Goal: Task Accomplishment & Management: Complete application form

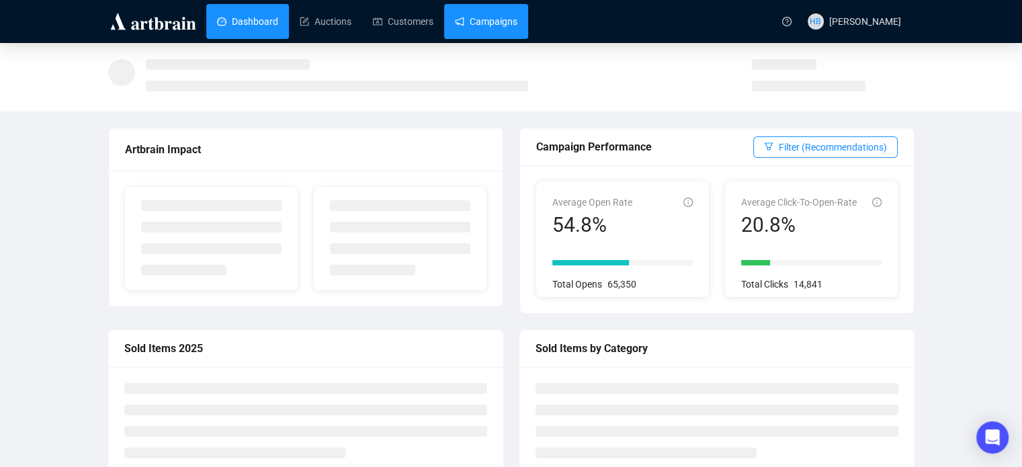
click at [486, 15] on link "Campaigns" at bounding box center [486, 21] width 63 height 35
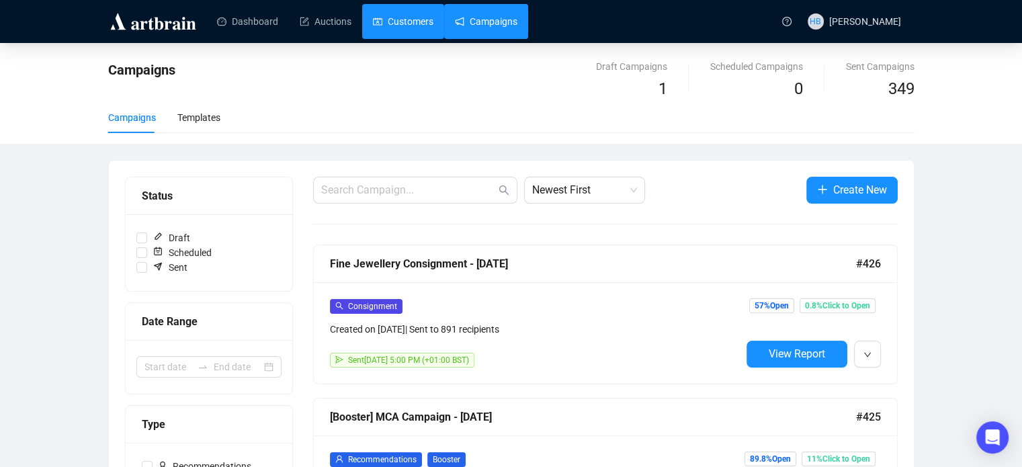
click at [373, 24] on link "Customers" at bounding box center [403, 21] width 60 height 35
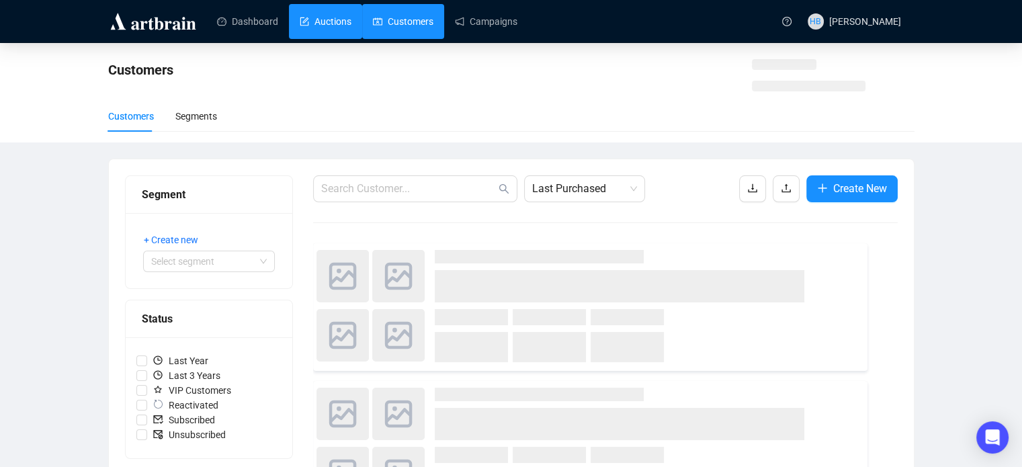
click at [326, 20] on link "Auctions" at bounding box center [326, 21] width 52 height 35
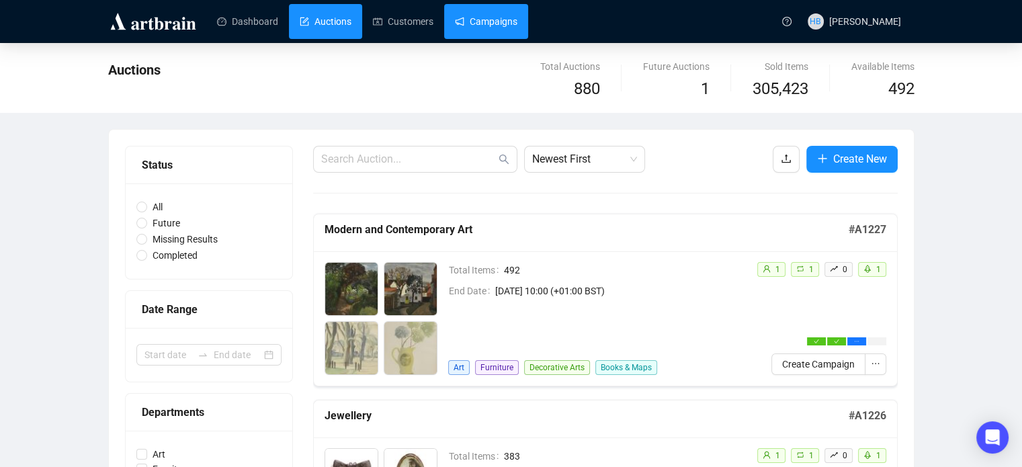
click at [479, 21] on link "Campaigns" at bounding box center [486, 21] width 63 height 35
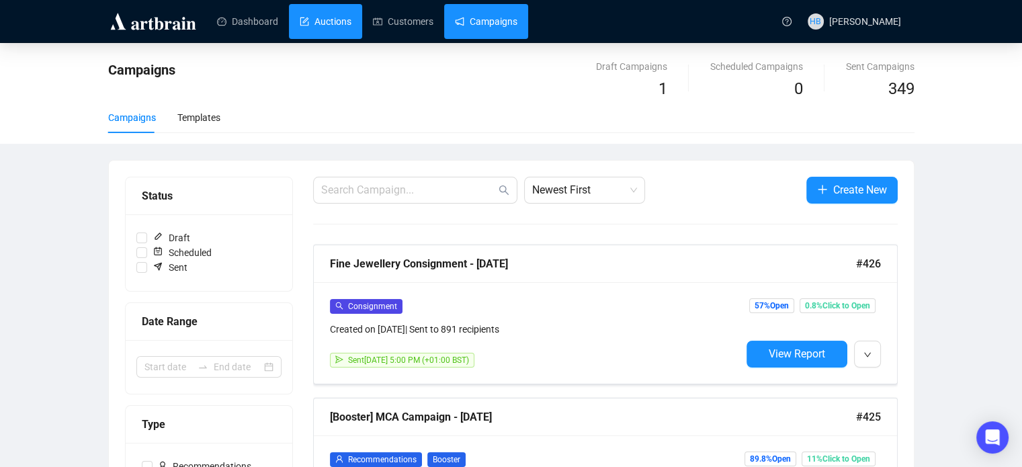
click at [343, 33] on link "Auctions" at bounding box center [326, 21] width 52 height 35
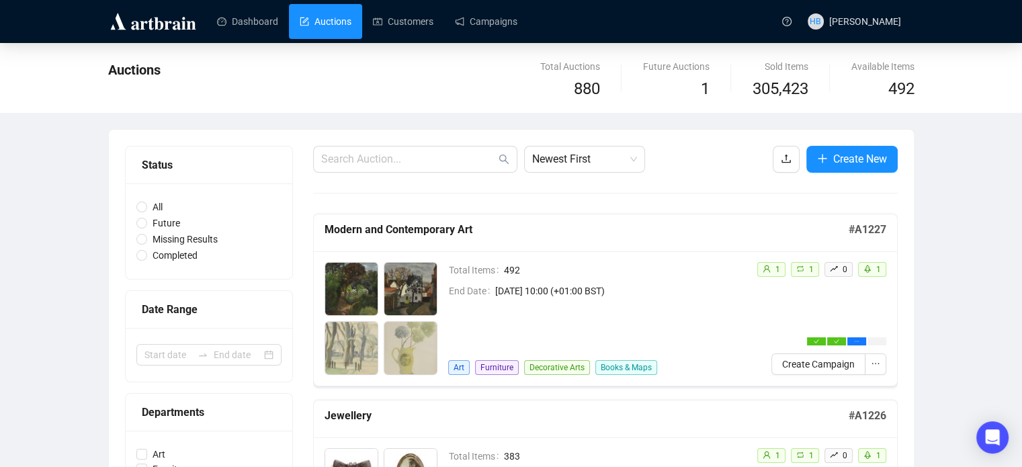
click at [936, 78] on div "Auctions Total Auctions 880 Future Auctions 1 Sold Items 305,423 Available Item…" at bounding box center [511, 78] width 1022 height 70
click at [425, 153] on input "text" at bounding box center [408, 159] width 175 height 16
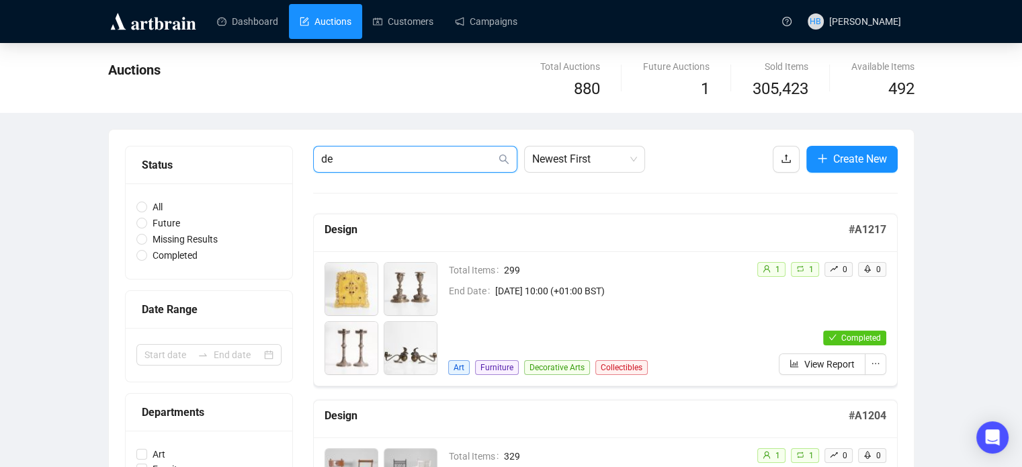
type input "d"
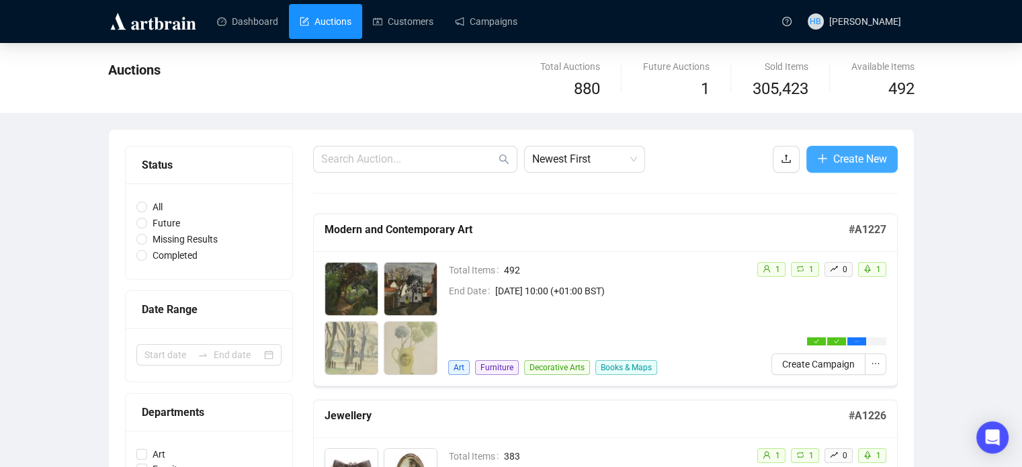
click at [852, 169] on button "Create New" at bounding box center [852, 159] width 91 height 27
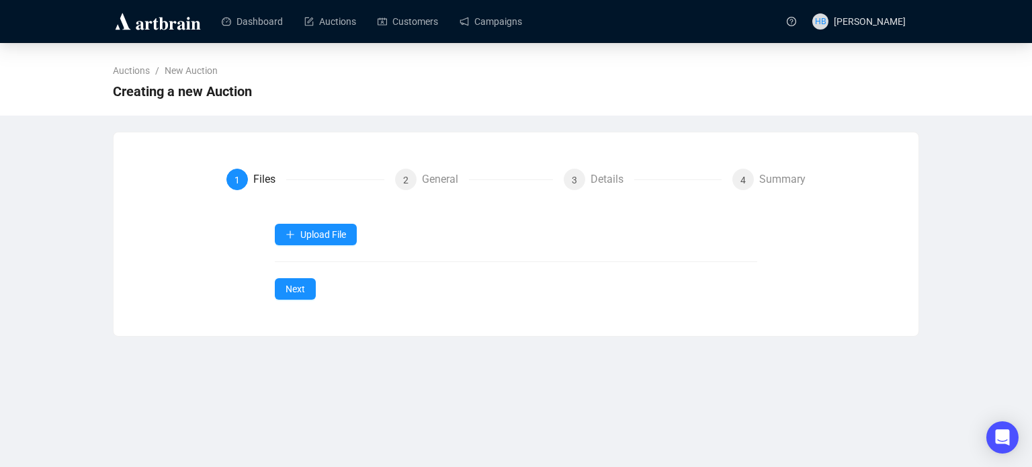
click at [337, 220] on form "1 Files 2 General 3 Details 4 Summary Upload File Next" at bounding box center [517, 234] width 580 height 131
click at [317, 241] on button "Upload File" at bounding box center [316, 235] width 82 height 22
click at [319, 259] on span "Items" at bounding box center [316, 266] width 61 height 15
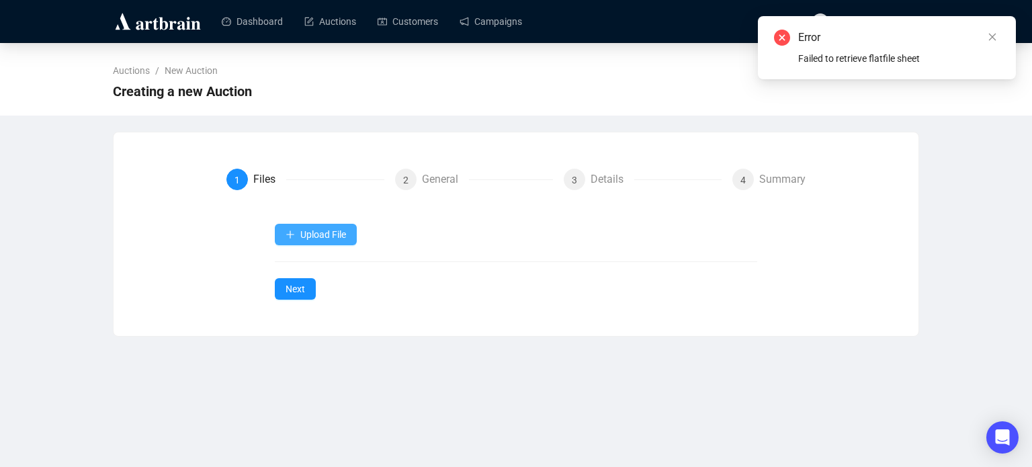
click at [313, 241] on button "Upload File" at bounding box center [316, 235] width 82 height 22
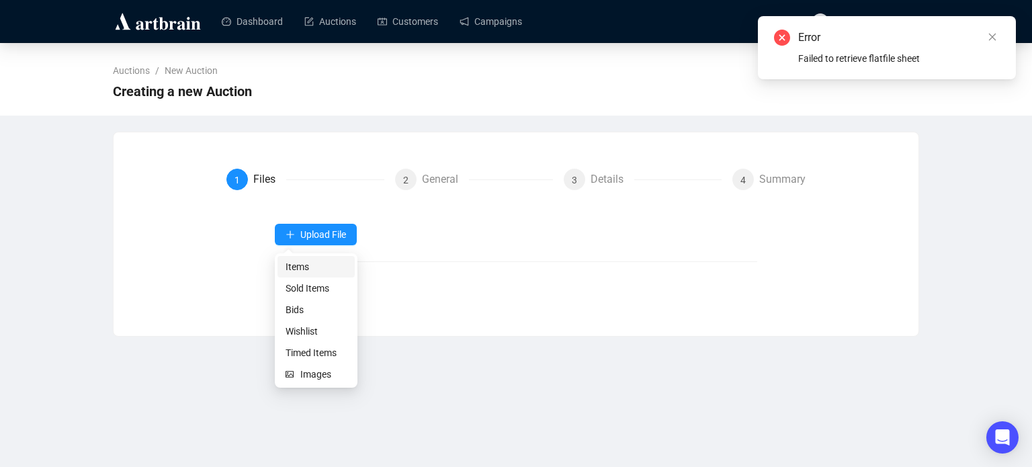
click at [324, 262] on span "Items" at bounding box center [316, 266] width 61 height 15
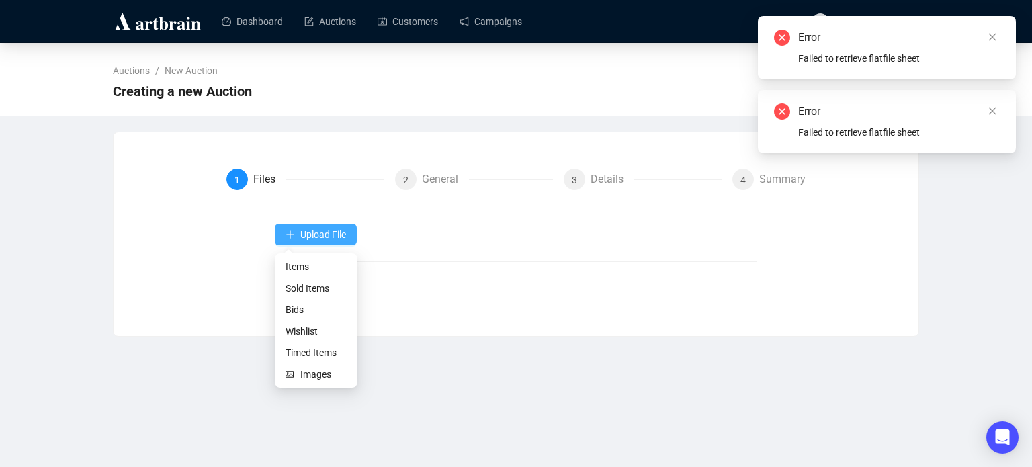
click at [317, 233] on span "Upload File" at bounding box center [323, 234] width 46 height 11
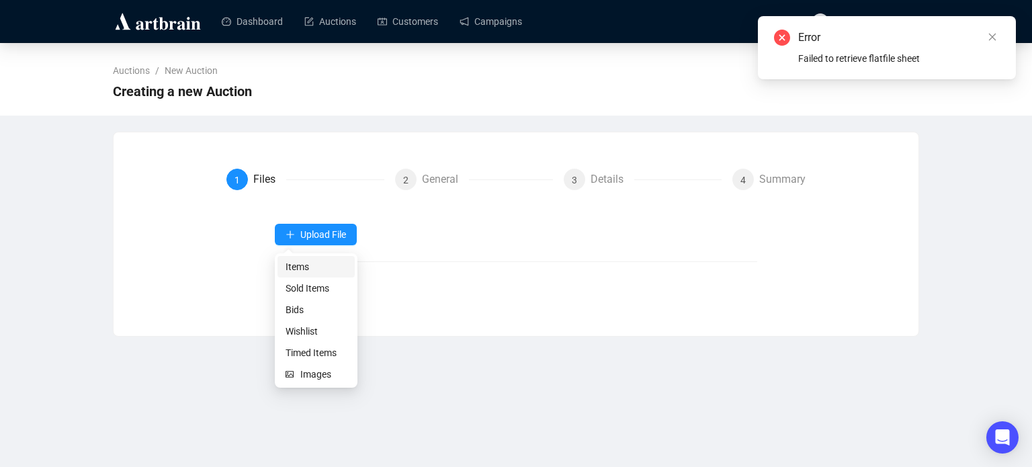
click at [329, 263] on span "Items" at bounding box center [316, 266] width 61 height 15
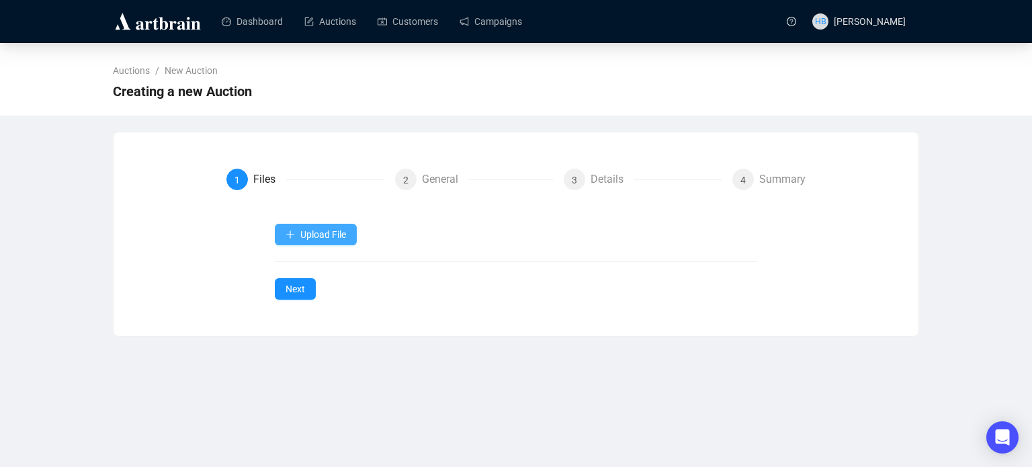
click at [323, 237] on span "Upload File" at bounding box center [323, 234] width 46 height 11
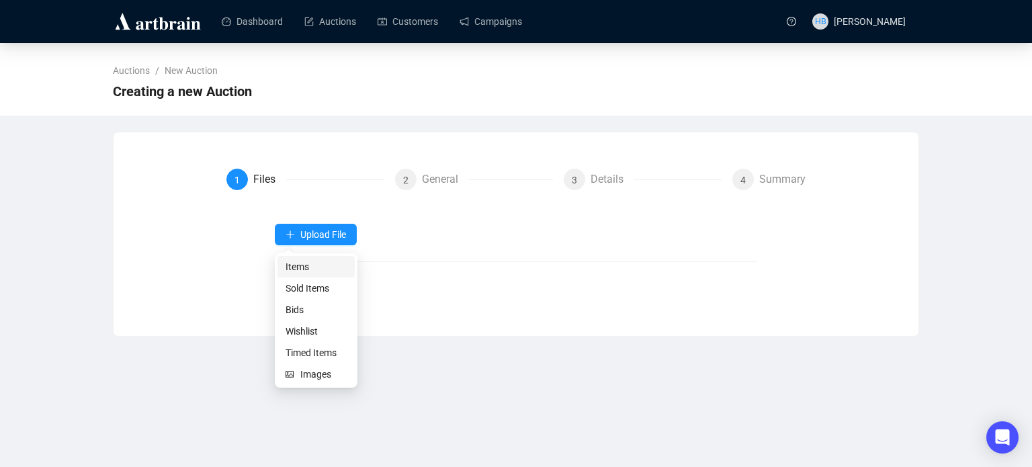
click at [326, 264] on span "Items" at bounding box center [316, 266] width 61 height 15
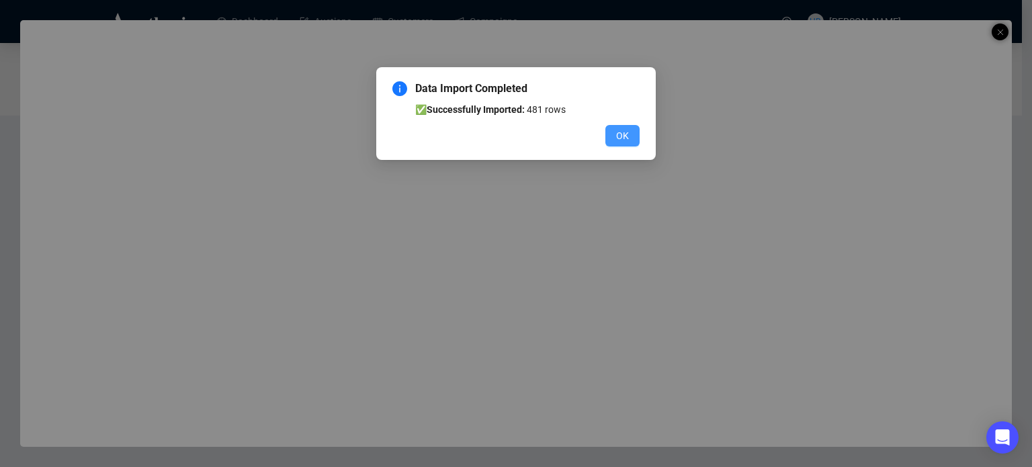
click at [615, 140] on button "OK" at bounding box center [623, 136] width 34 height 22
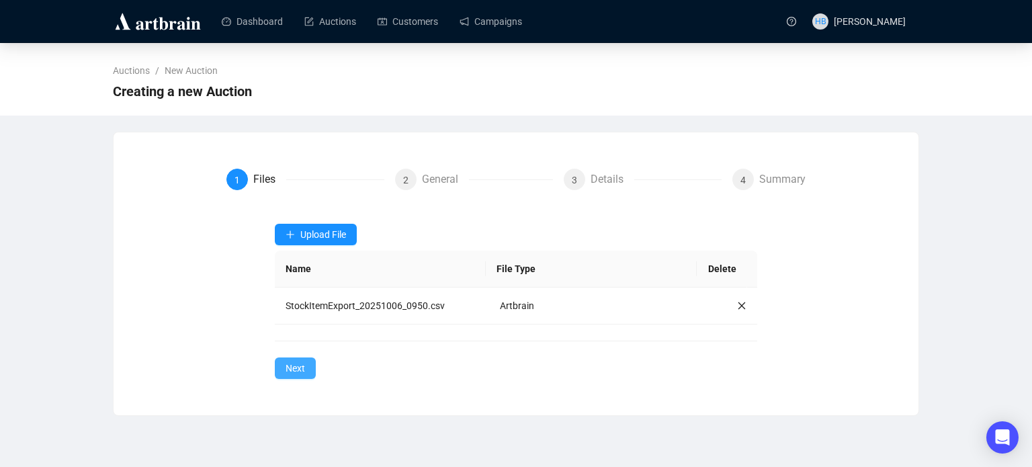
click at [297, 370] on span "Next" at bounding box center [295, 368] width 19 height 15
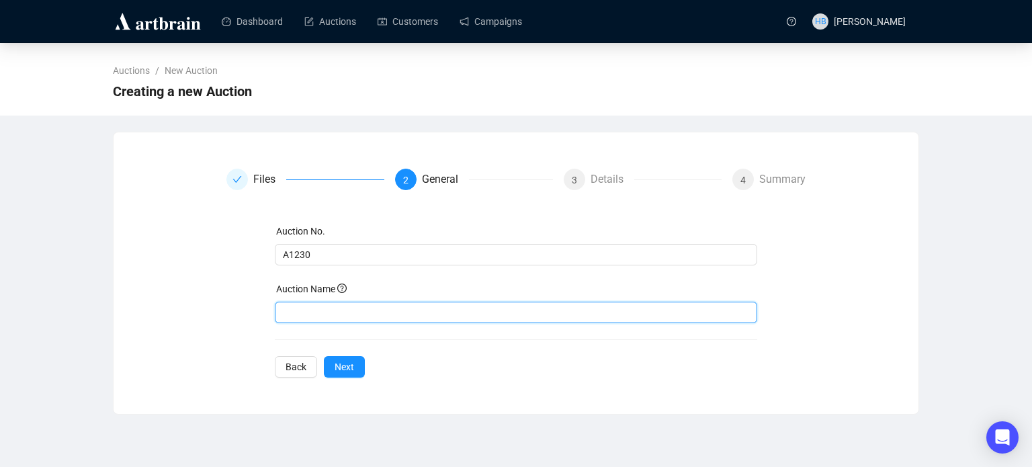
click at [325, 318] on input "text" at bounding box center [516, 313] width 483 height 22
type input "d"
type input "Design"
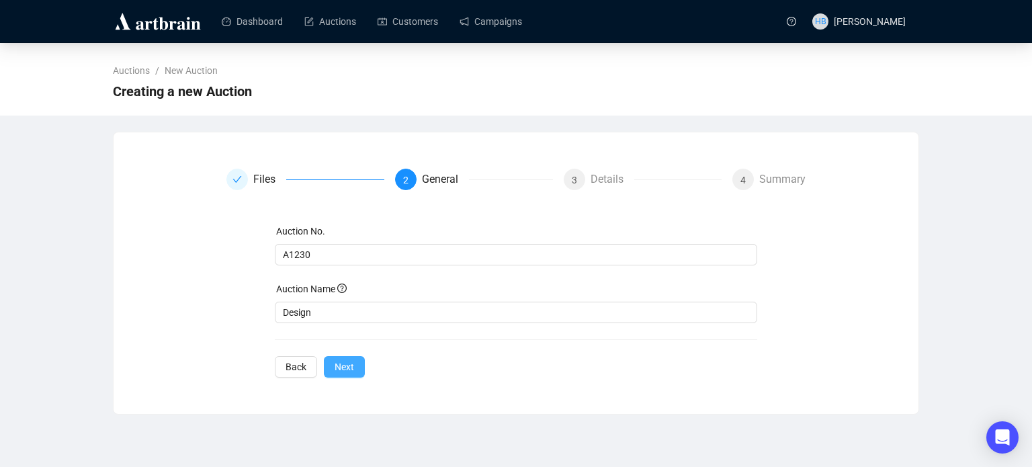
click at [343, 357] on button "Next" at bounding box center [344, 367] width 41 height 22
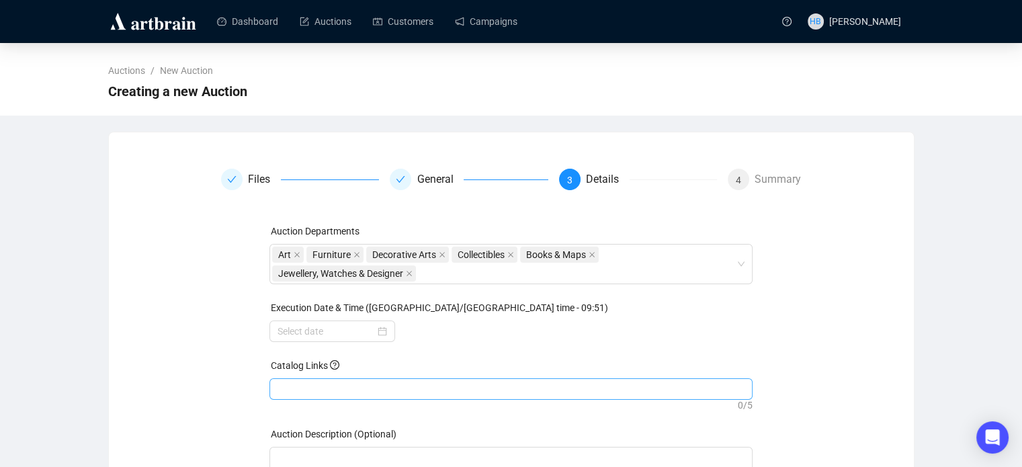
click at [344, 386] on div at bounding box center [511, 389] width 478 height 19
paste input "[URL][DOMAIN_NAME]"
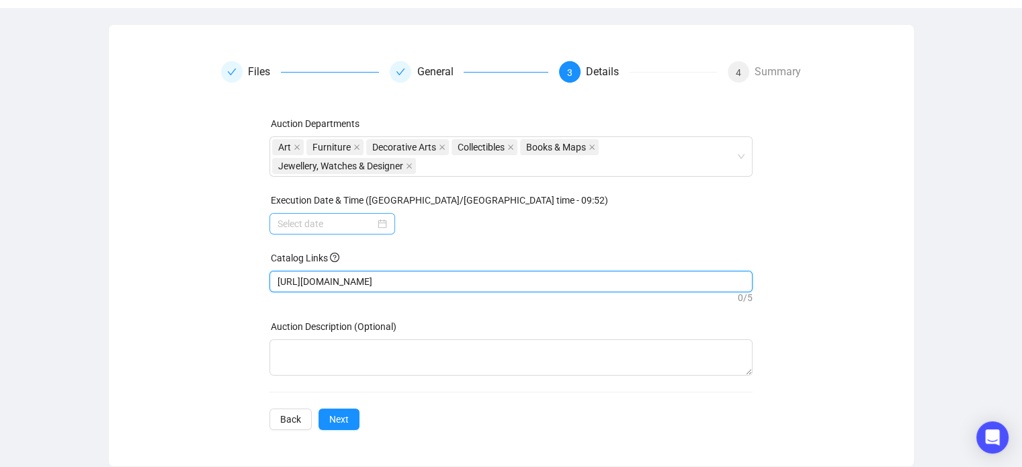
click at [378, 220] on div at bounding box center [333, 223] width 110 height 15
type input "[URL][DOMAIN_NAME]"
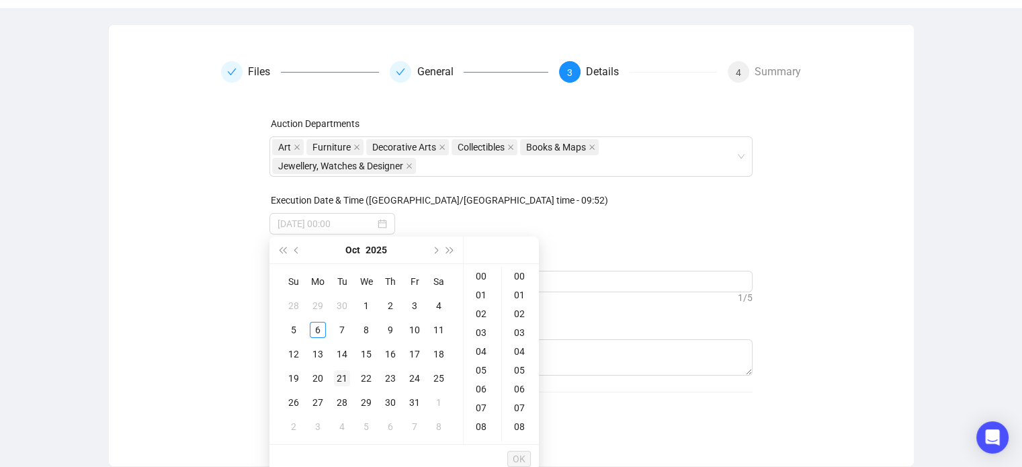
click at [341, 384] on div "21" at bounding box center [342, 378] width 16 height 16
click at [481, 343] on div "10" at bounding box center [483, 344] width 32 height 19
type input "[DATE] 10:00"
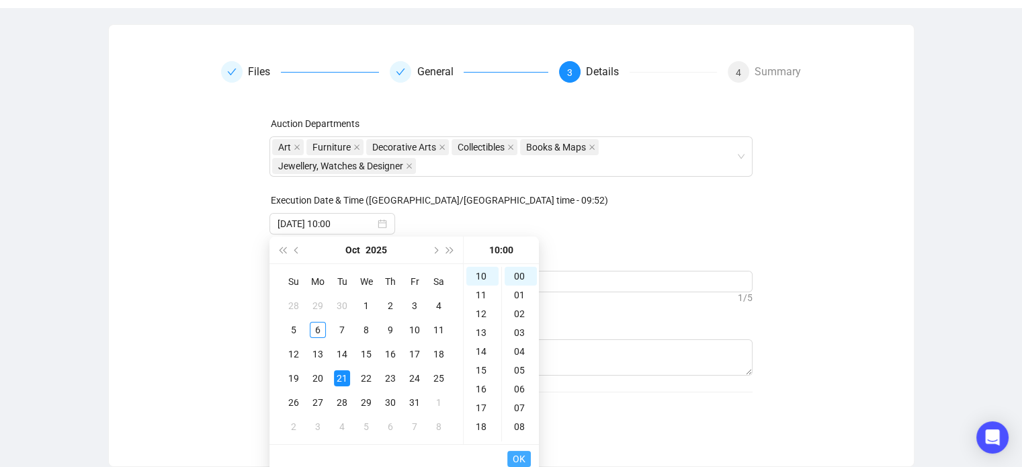
click at [521, 458] on span "OK" at bounding box center [519, 459] width 13 height 26
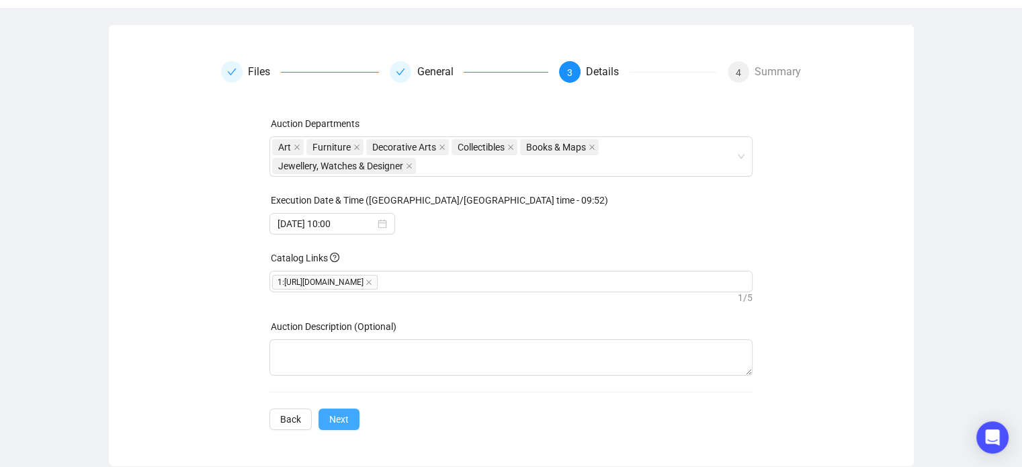
click at [344, 413] on span "Next" at bounding box center [338, 419] width 19 height 15
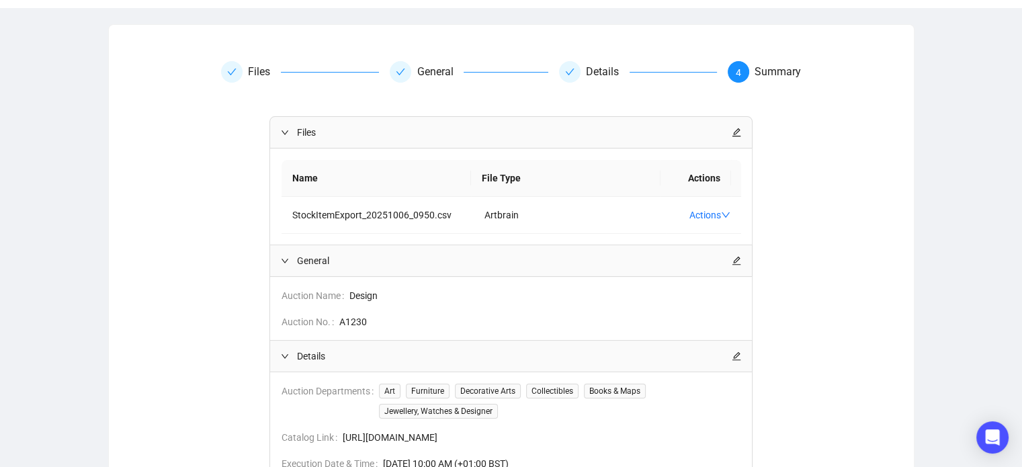
scroll to position [229, 0]
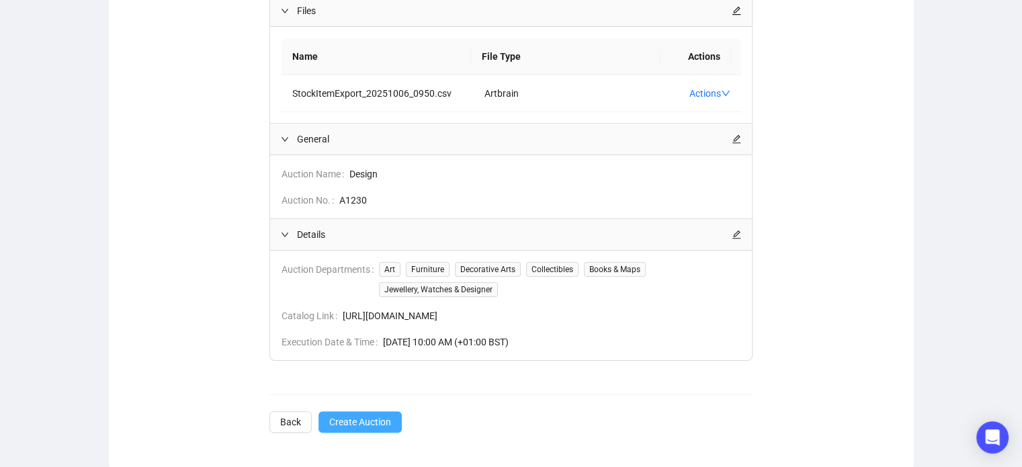
click at [361, 425] on span "Create Auction" at bounding box center [360, 422] width 62 height 15
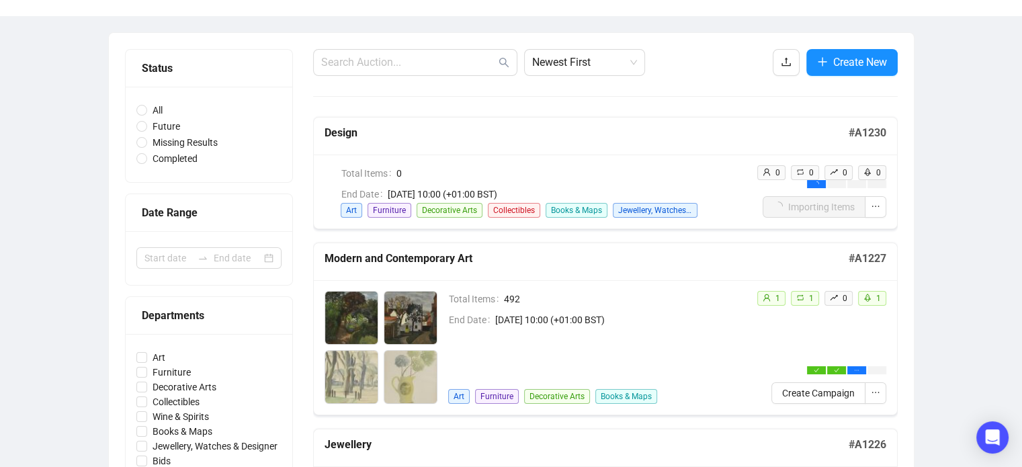
scroll to position [93, 0]
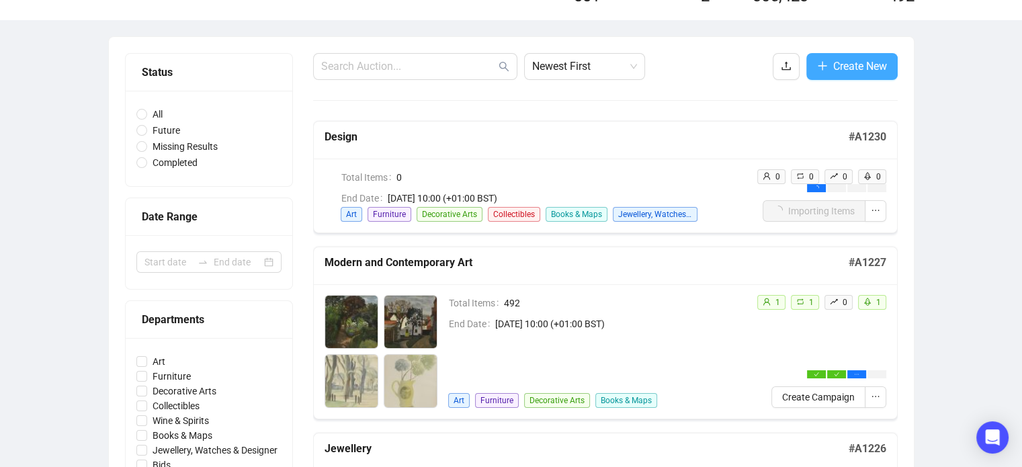
click at [869, 65] on span "Create New" at bounding box center [861, 66] width 54 height 17
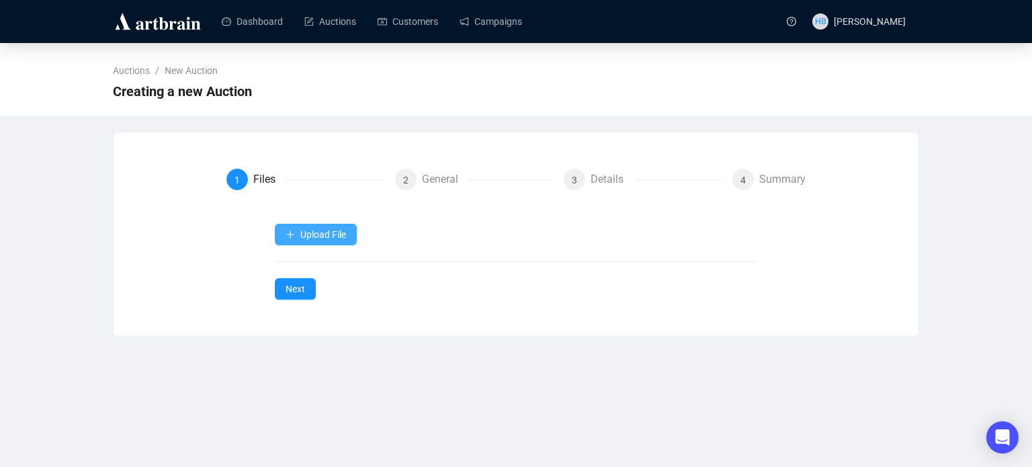
click at [322, 227] on button "Upload File" at bounding box center [316, 235] width 82 height 22
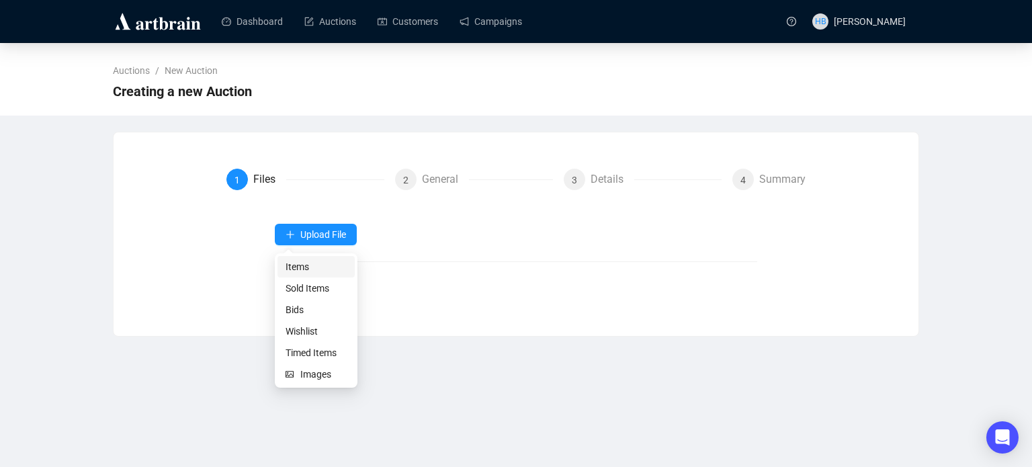
click at [320, 263] on span "Items" at bounding box center [316, 266] width 61 height 15
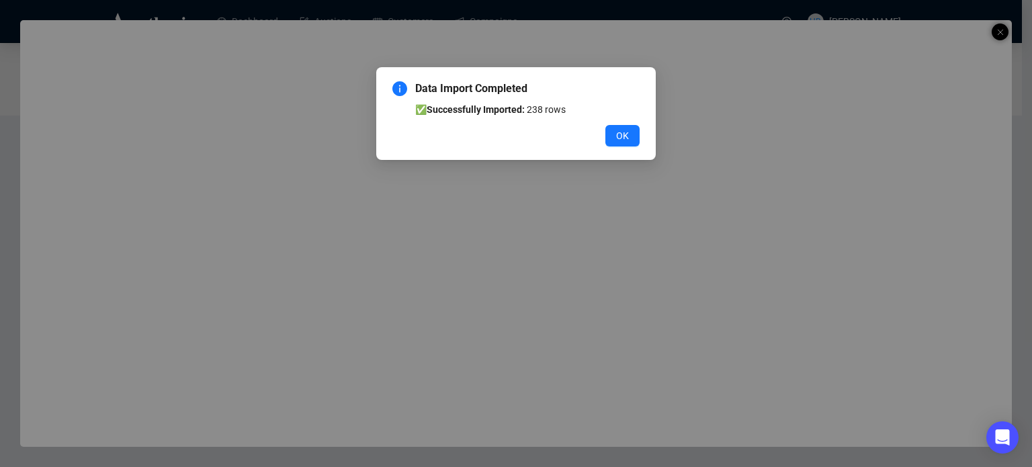
click at [640, 129] on div "Data Import Completed ✅ Successfully Imported: 238 rows OK" at bounding box center [516, 113] width 280 height 93
click at [629, 130] on button "OK" at bounding box center [623, 136] width 34 height 22
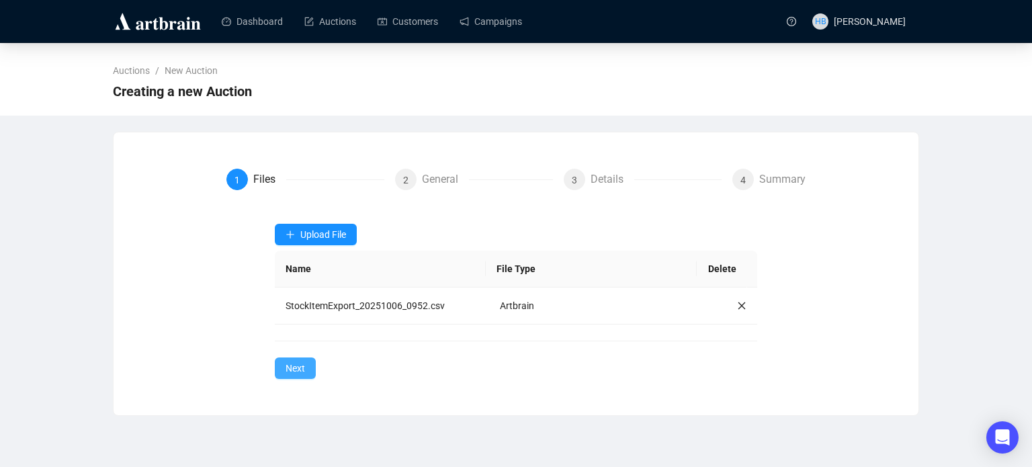
click at [304, 358] on button "Next" at bounding box center [295, 369] width 41 height 22
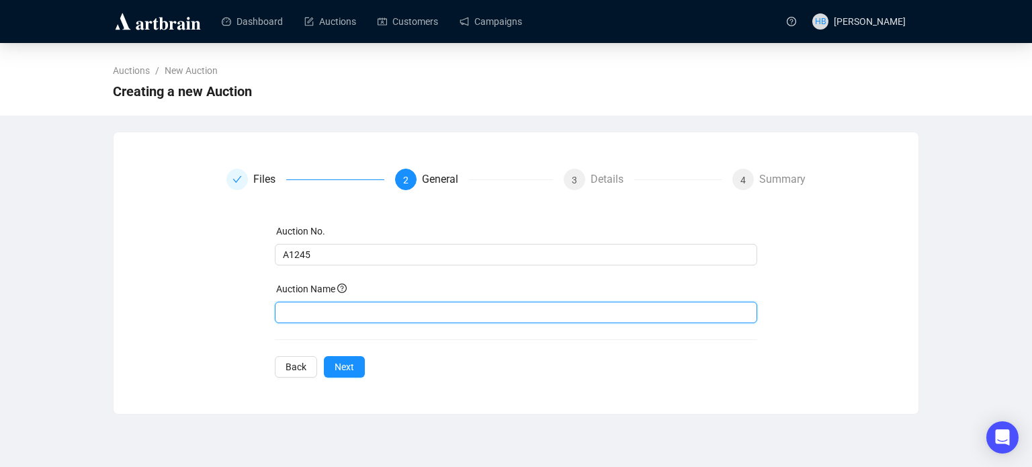
click at [328, 317] on input "text" at bounding box center [516, 313] width 483 height 22
type input "The Glass Sale"
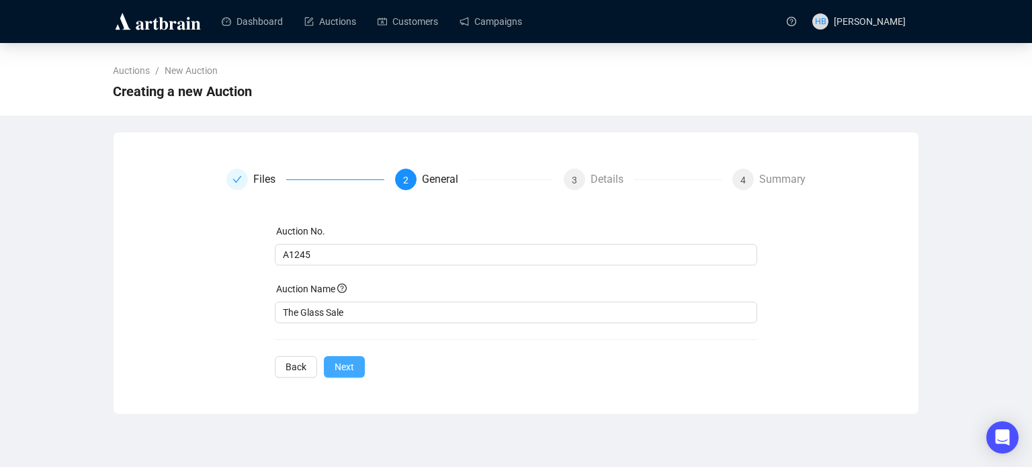
click at [352, 373] on button "Next" at bounding box center [344, 367] width 41 height 22
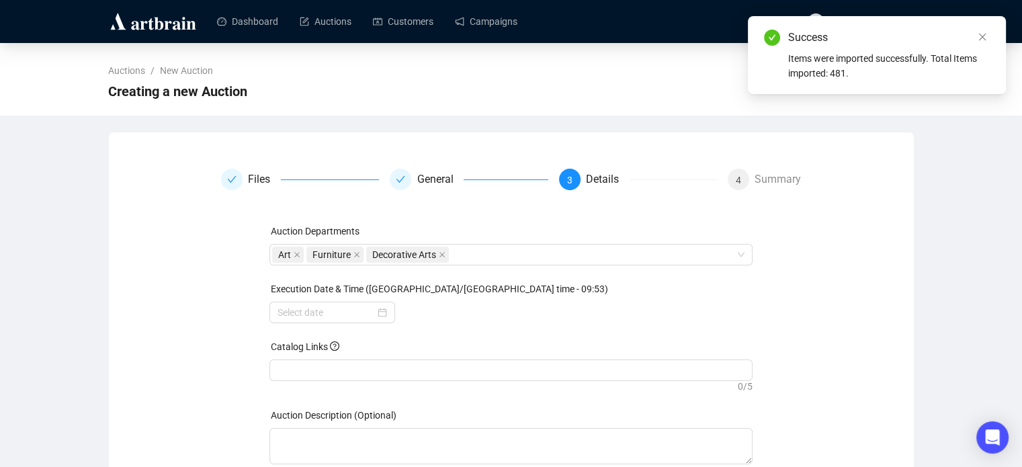
click at [350, 325] on div "Auction Departments Art Furniture Decorative Arts Execution Date & Time ([GEOGR…" at bounding box center [511, 371] width 483 height 295
click at [347, 315] on input at bounding box center [326, 312] width 97 height 15
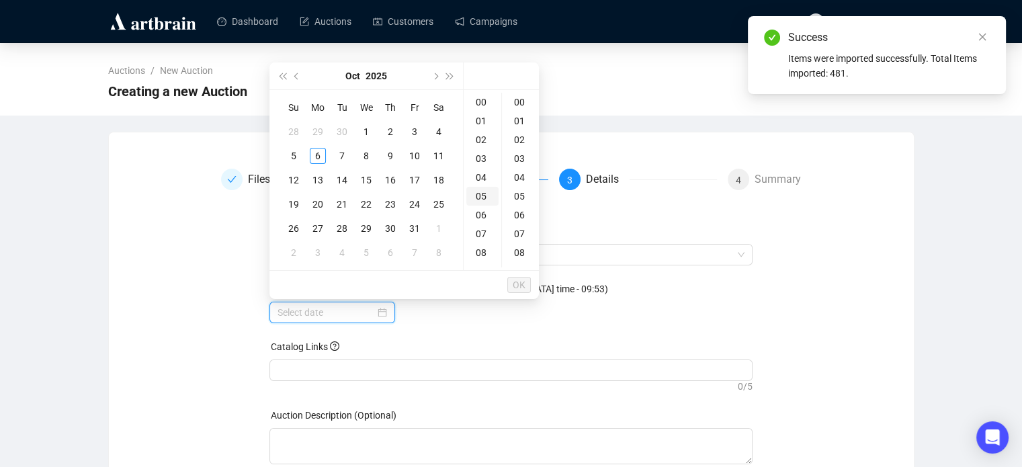
type input "[DATE] 00:00"
type input "[DATE] 05:00"
click at [343, 225] on div "28" at bounding box center [342, 228] width 16 height 16
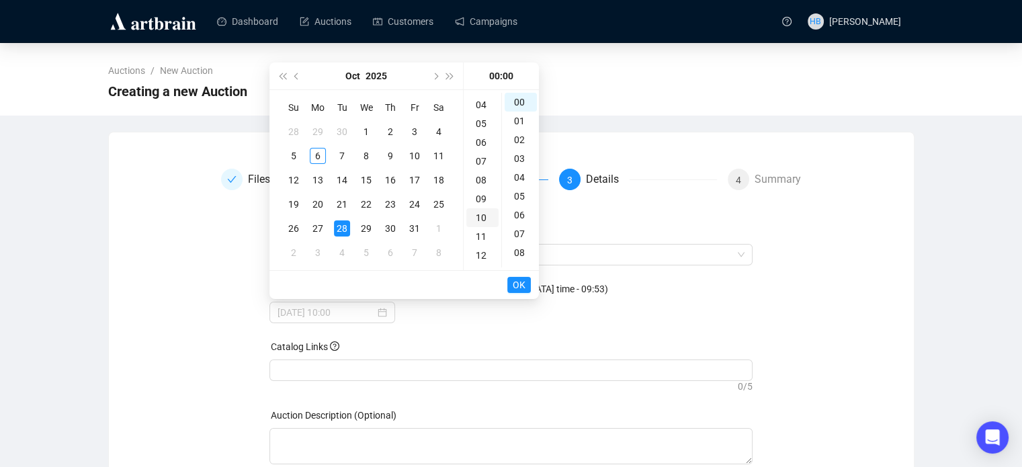
click at [487, 211] on div "10" at bounding box center [483, 217] width 32 height 19
type input "[DATE] 10:00"
click at [524, 284] on span "OK" at bounding box center [519, 285] width 13 height 26
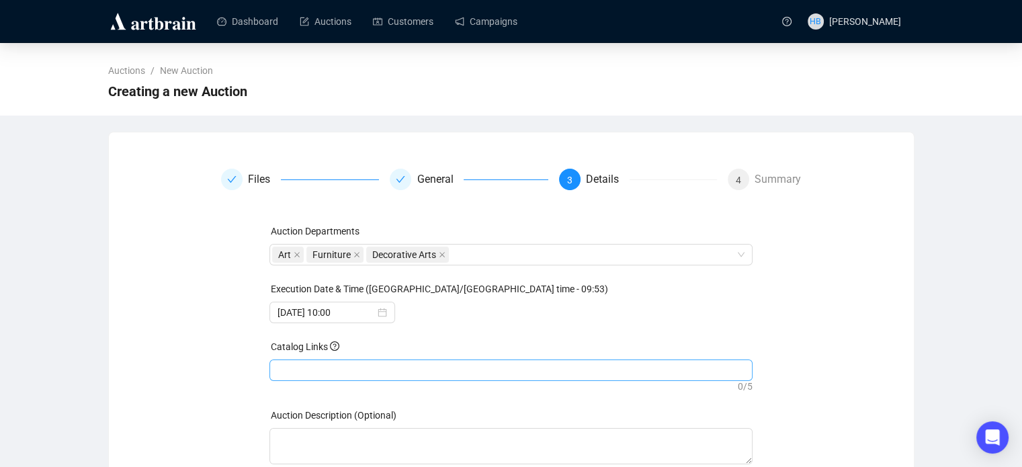
click at [325, 370] on div at bounding box center [511, 370] width 478 height 19
paste input "[URL][DOMAIN_NAME]"
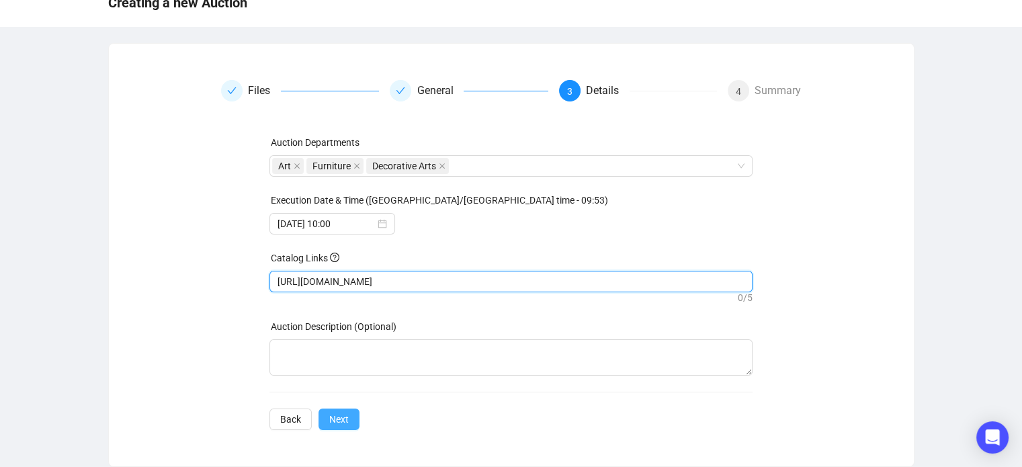
type input "[URL][DOMAIN_NAME]"
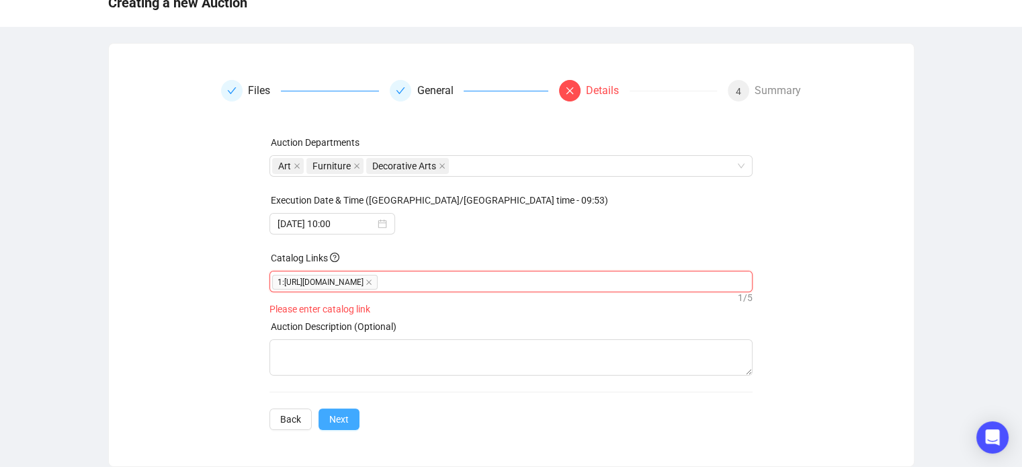
click at [343, 411] on button "Next" at bounding box center [339, 420] width 41 height 22
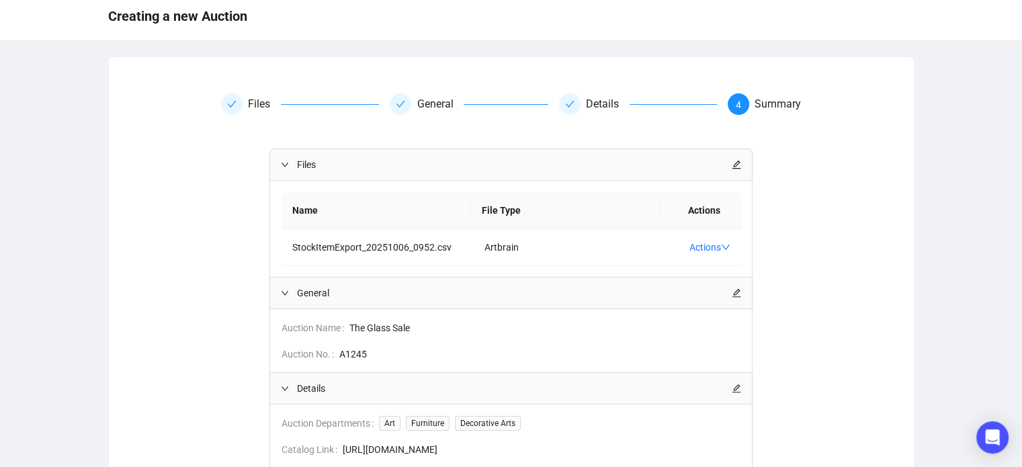
drag, startPoint x: 343, startPoint y: 411, endPoint x: 373, endPoint y: 275, distance: 139.0
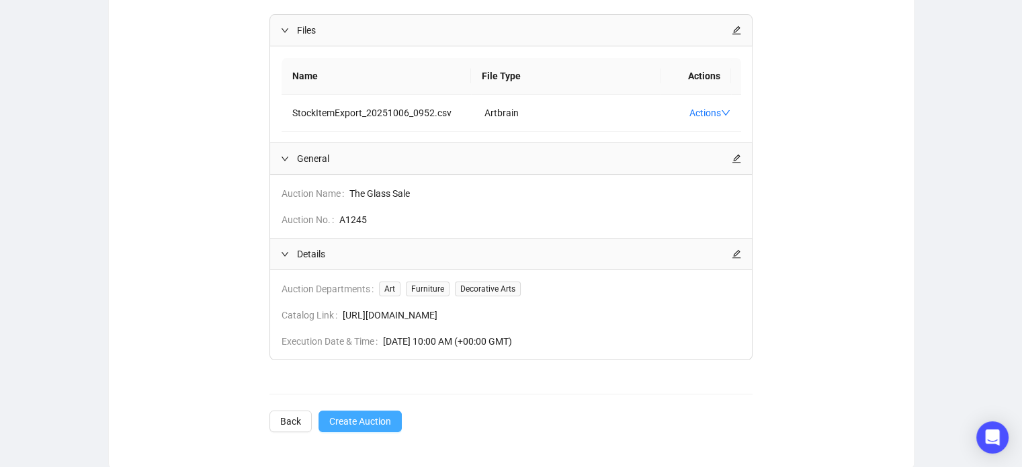
click at [375, 429] on button "Create Auction" at bounding box center [360, 422] width 83 height 22
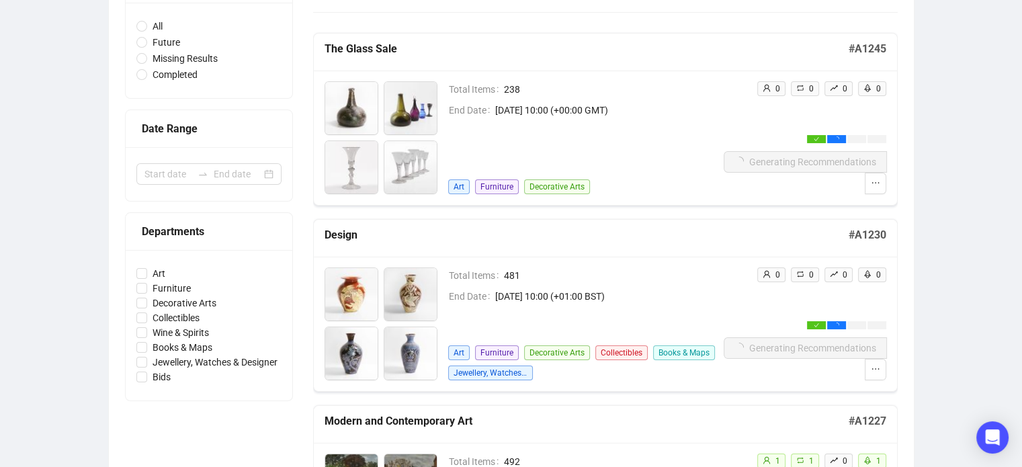
scroll to position [179, 0]
